Goal: Find contact information: Find contact information

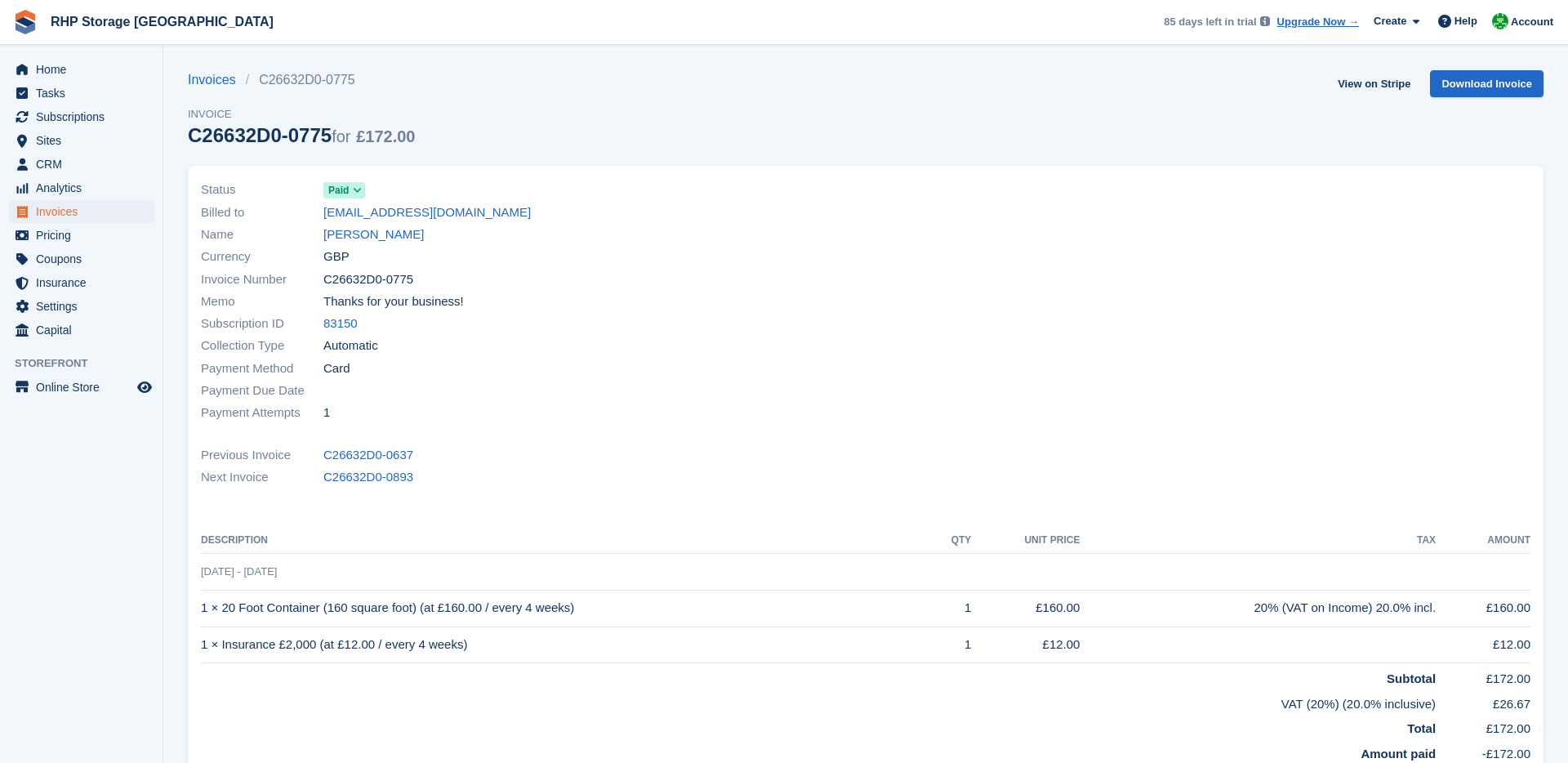
click at [82, 75] on span "Home" at bounding box center [85, 69] width 98 height 23
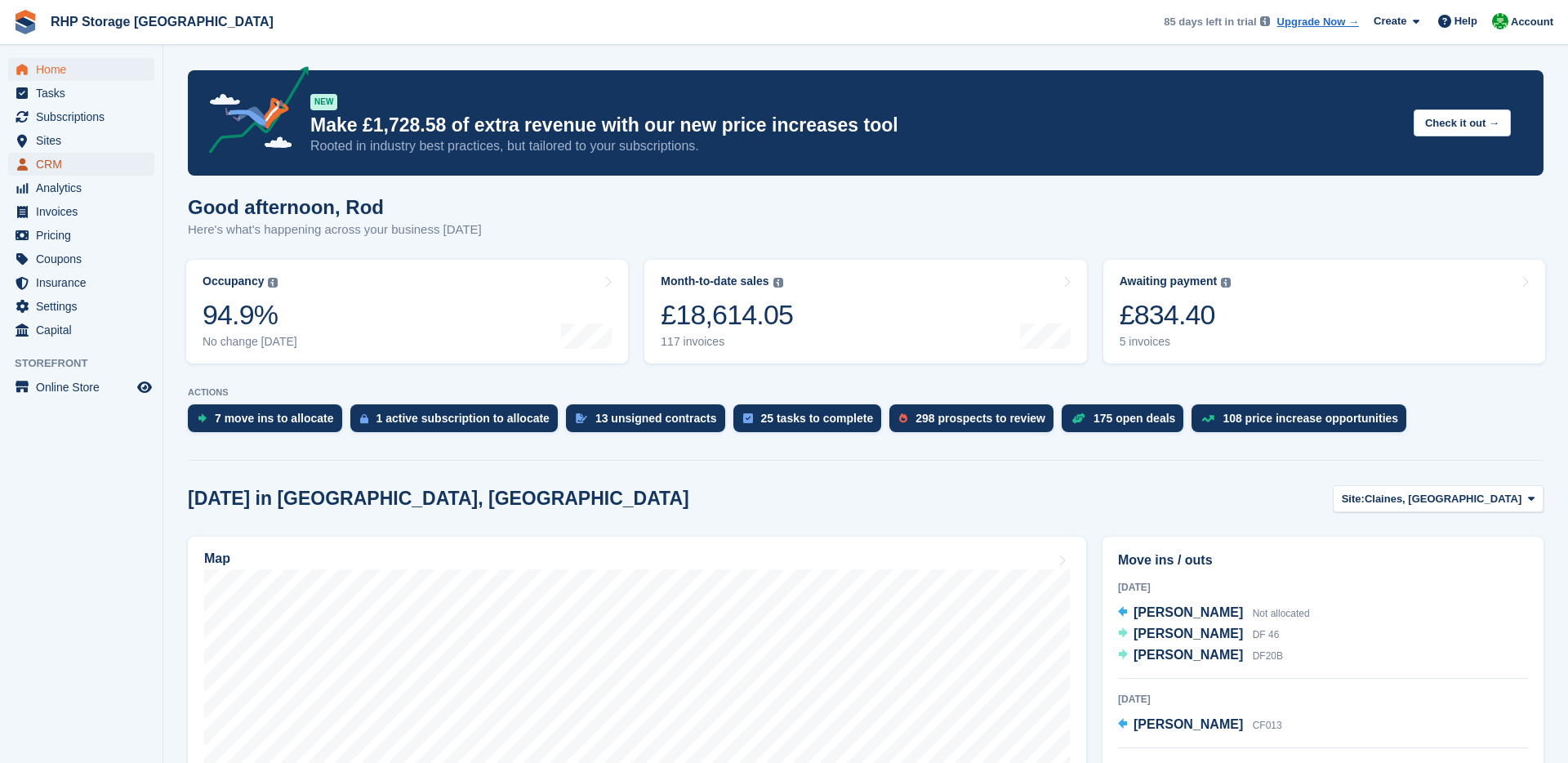
click at [57, 157] on span "CRM" at bounding box center [85, 164] width 98 height 23
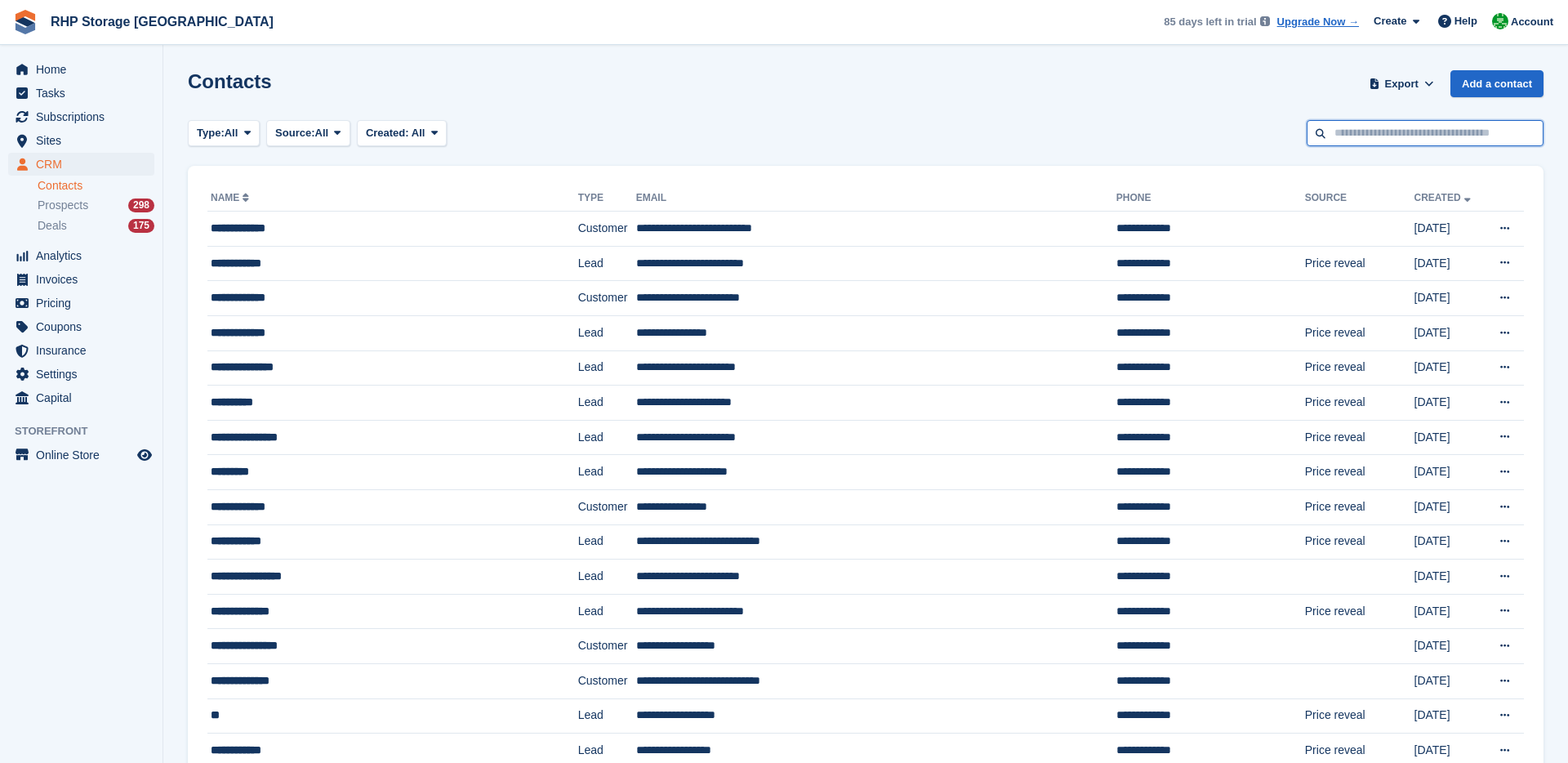
click at [1378, 122] on input "text" at bounding box center [1425, 133] width 237 height 27
type input "****"
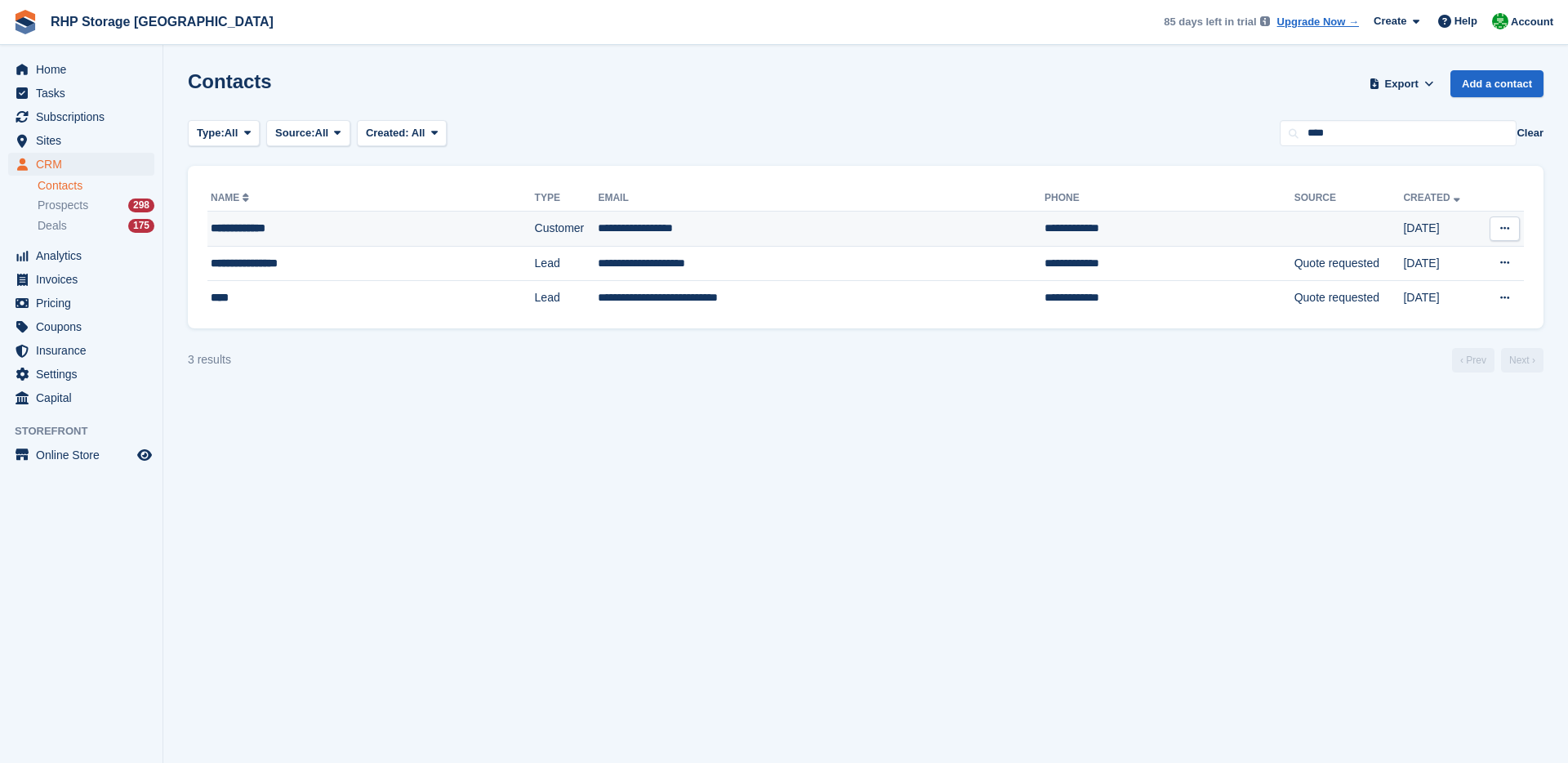
click at [544, 232] on td "Customer" at bounding box center [566, 230] width 64 height 35
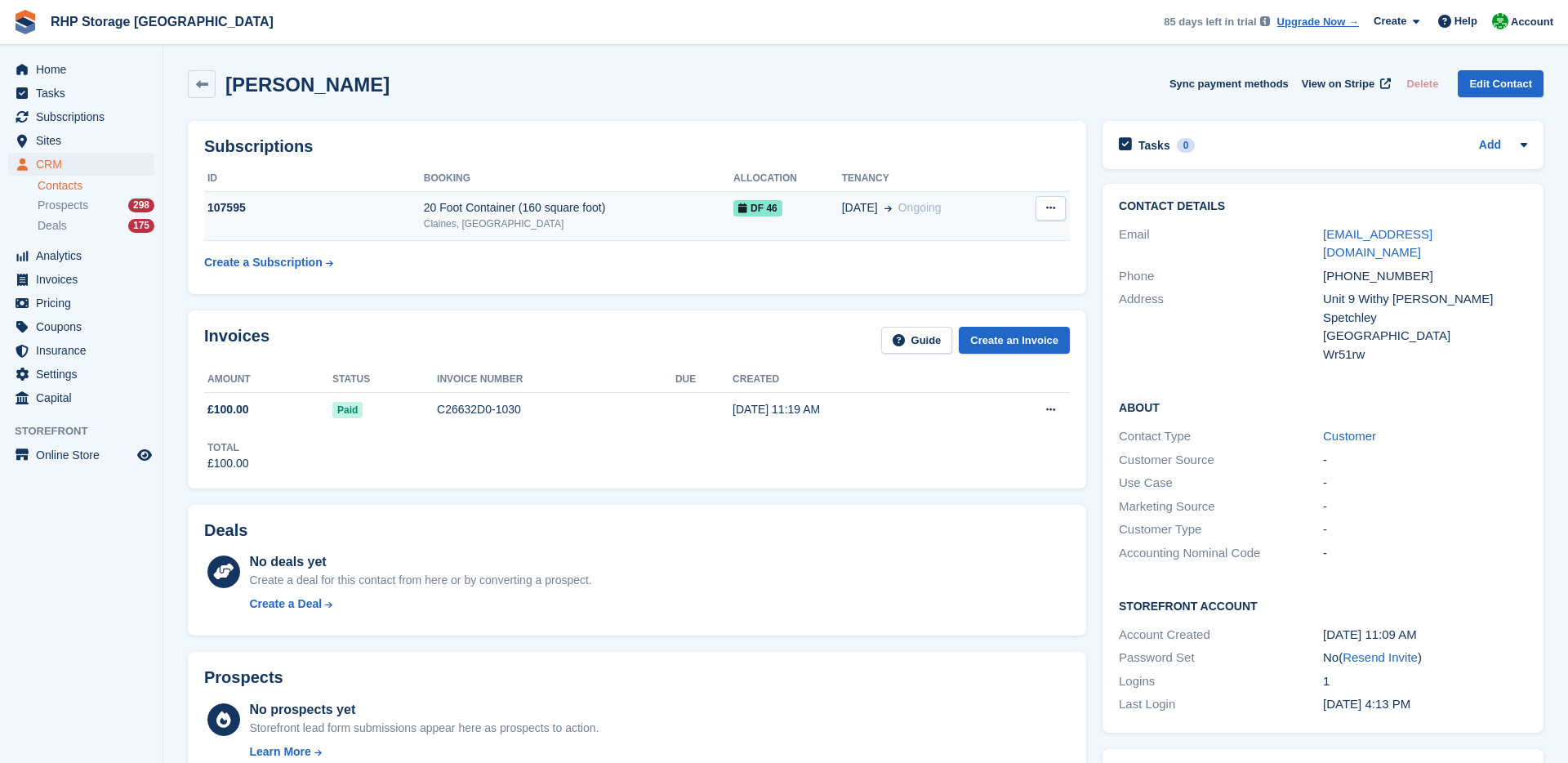
click at [460, 212] on div "20 Foot Container (160 square foot)" at bounding box center [579, 207] width 309 height 18
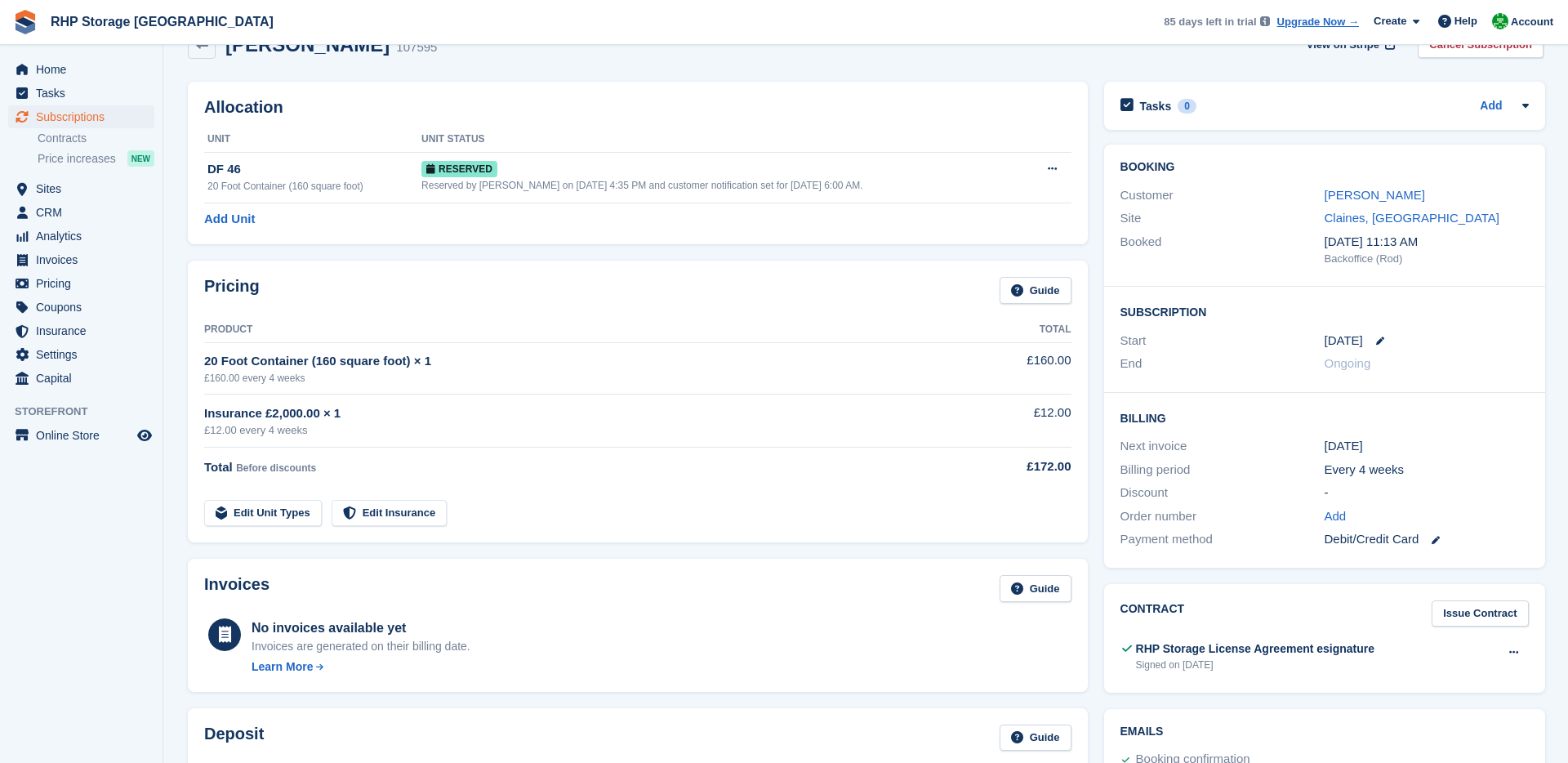
scroll to position [40, 0]
click at [1343, 189] on link "[PERSON_NAME]" at bounding box center [1375, 194] width 101 height 14
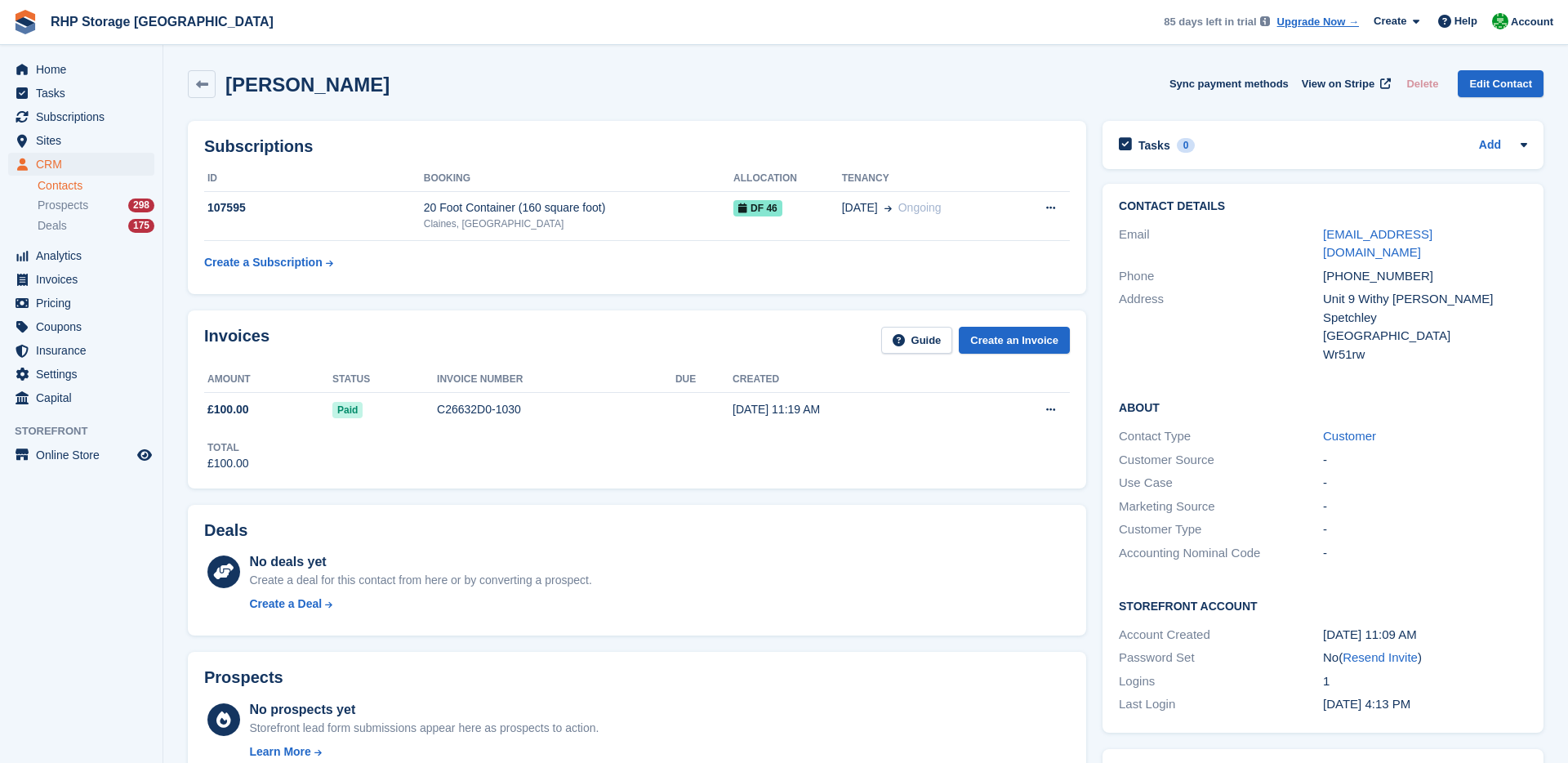
click at [1376, 268] on div "[PHONE_NUMBER]" at bounding box center [1425, 277] width 205 height 19
copy div "447944003088"
drag, startPoint x: 1450, startPoint y: 230, endPoint x: 1320, endPoint y: 231, distance: 130.0
click at [1320, 231] on div "Email [EMAIL_ADDRESS][DOMAIN_NAME]" at bounding box center [1323, 244] width 408 height 42
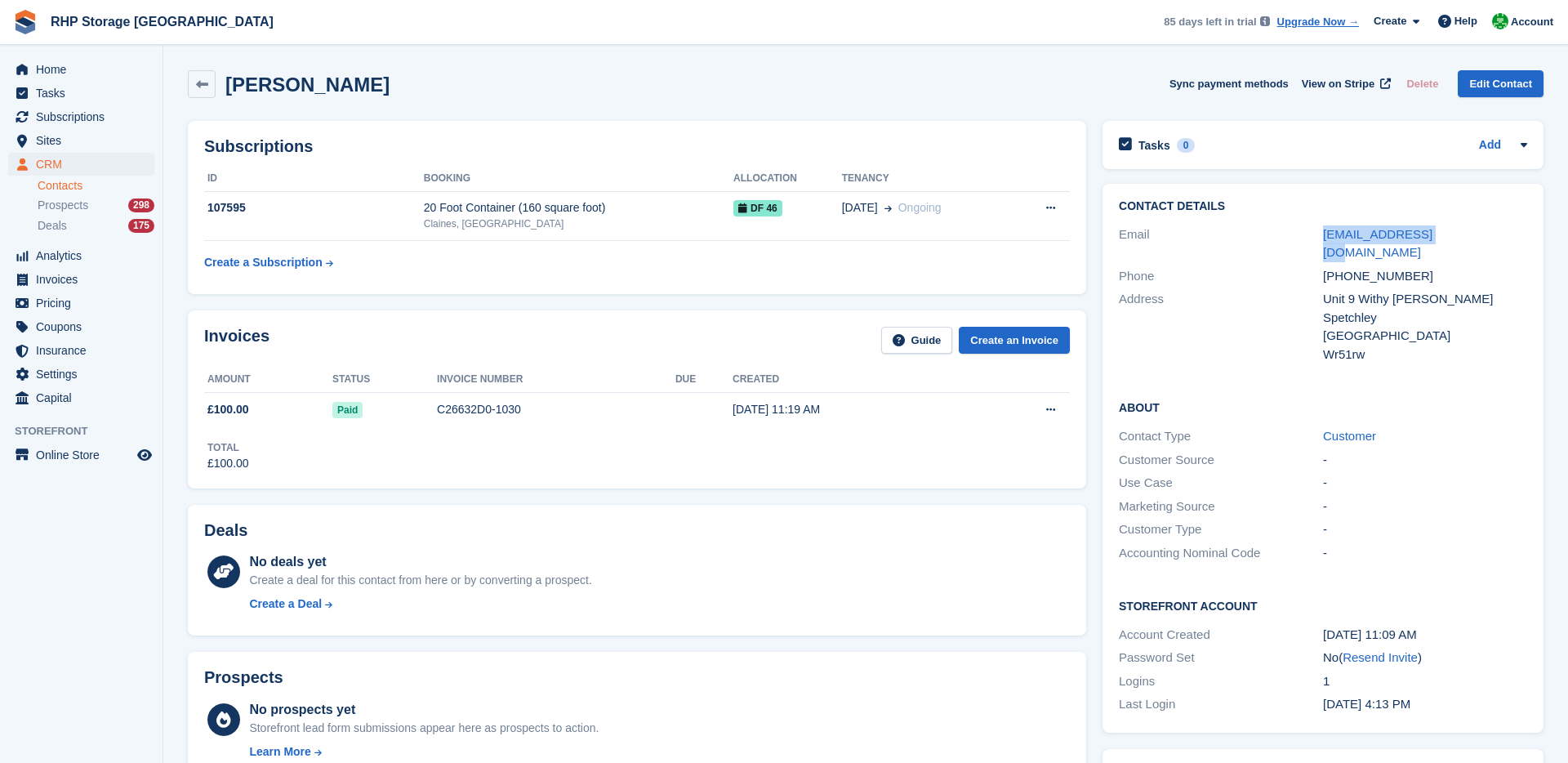
copy div "[EMAIL_ADDRESS][DOMAIN_NAME]"
